Goal: Navigation & Orientation: Find specific page/section

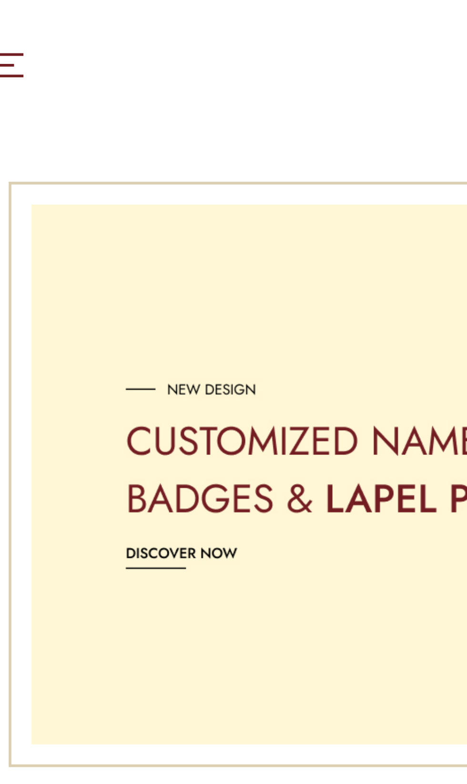
click at [63, 185] on img "Image Carousel" at bounding box center [233, 171] width 422 height 192
click at [74, 200] on img "Image Carousel" at bounding box center [233, 171] width 422 height 192
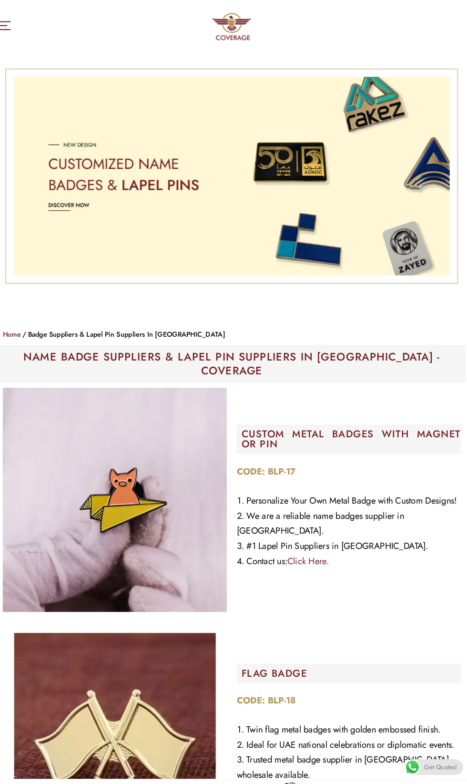
click at [62, 193] on img "Image Carousel" at bounding box center [233, 171] width 422 height 192
click at [80, 202] on img "Image Carousel" at bounding box center [233, 171] width 422 height 192
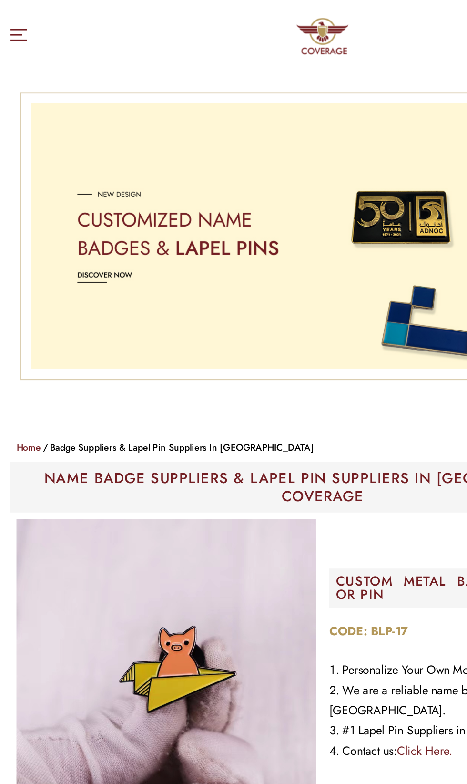
click at [12, 25] on icon at bounding box center [14, 25] width 12 height 9
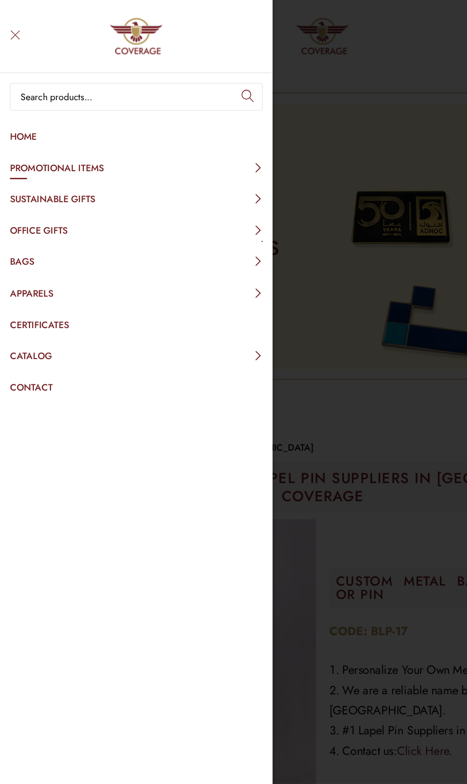
click at [28, 167] on button "Office Gifts" at bounding box center [98, 167] width 183 height 19
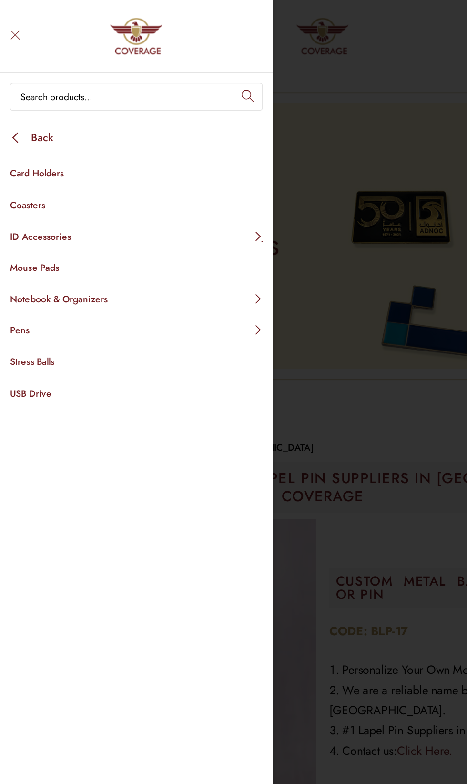
click at [187, 171] on button "ID Accessories" at bounding box center [98, 171] width 183 height 19
click at [22, 169] on link "Reel Badge" at bounding box center [98, 171] width 183 height 19
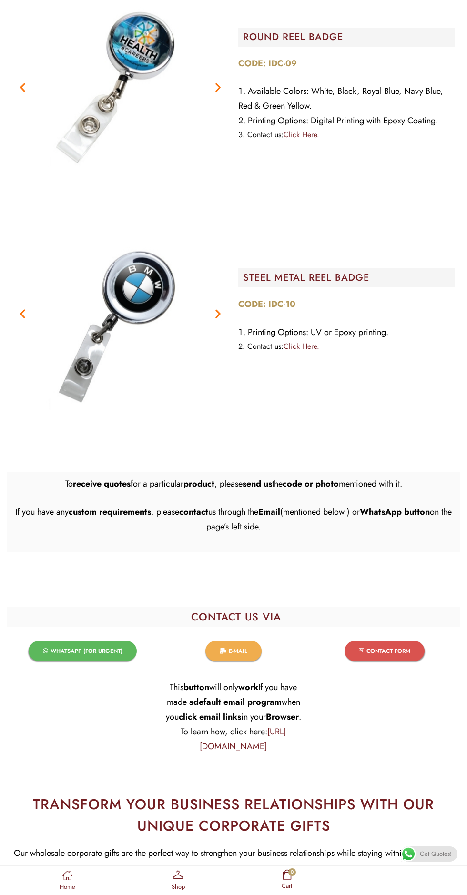
scroll to position [1507, 0]
